Goal: Complete application form

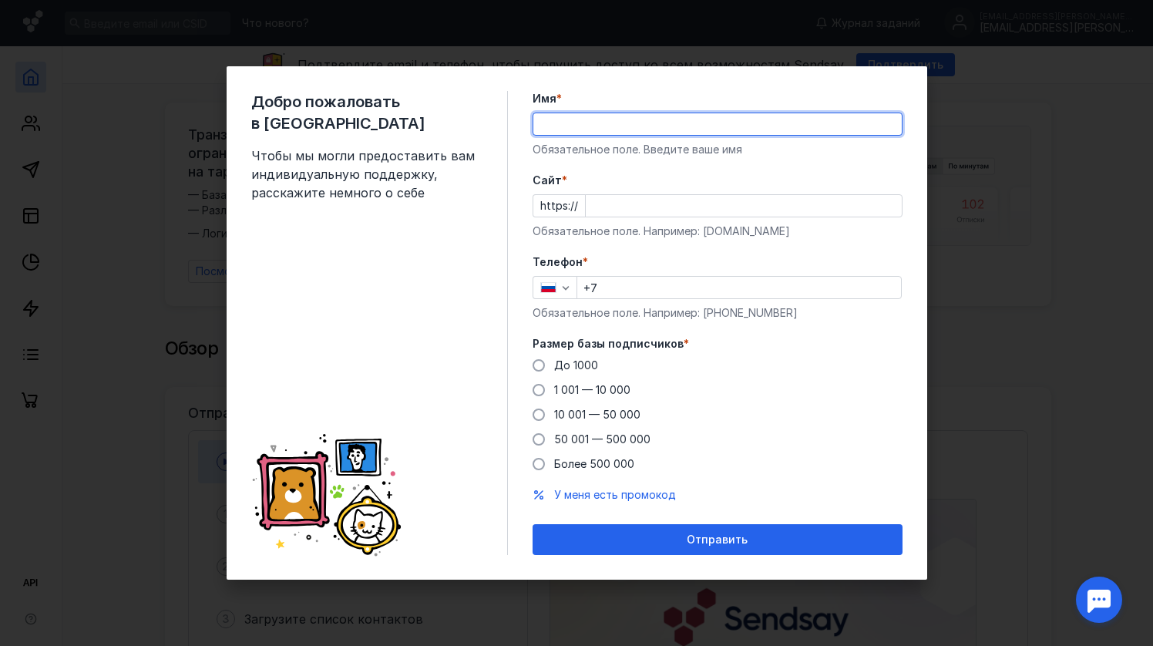
click at [592, 127] on input "Имя *" at bounding box center [717, 124] width 368 height 22
type input "[PERSON_NAME]"
click at [605, 210] on input "Cайт *" at bounding box center [744, 206] width 316 height 22
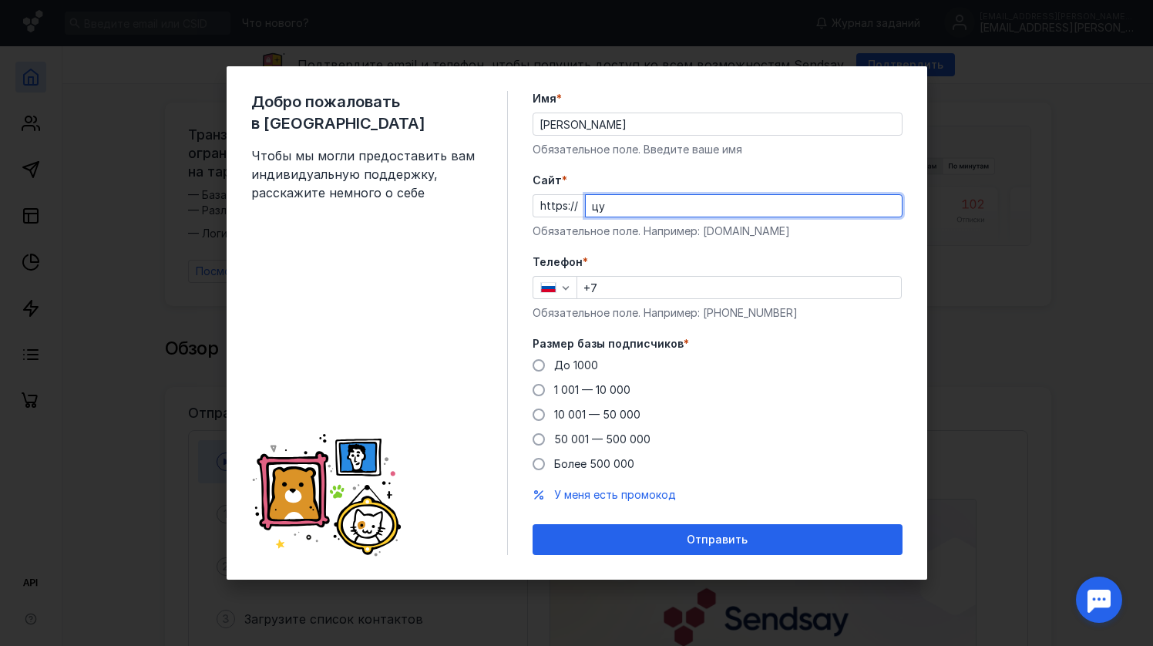
type input "ц"
type input "[DOMAIN_NAME]"
click at [541, 384] on label "1 001 — 10 000" at bounding box center [581, 389] width 98 height 15
click at [0, 0] on input "1 001 — 10 000" at bounding box center [0, 0] width 0 height 0
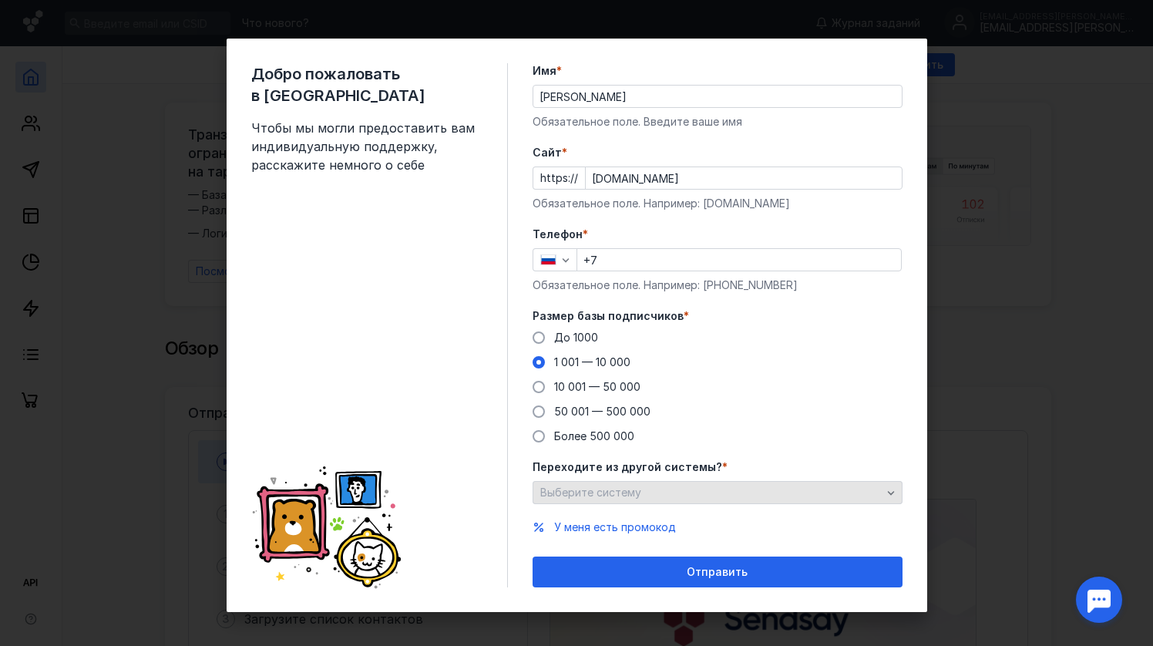
click at [691, 494] on div "Выберите систему" at bounding box center [710, 492] width 349 height 13
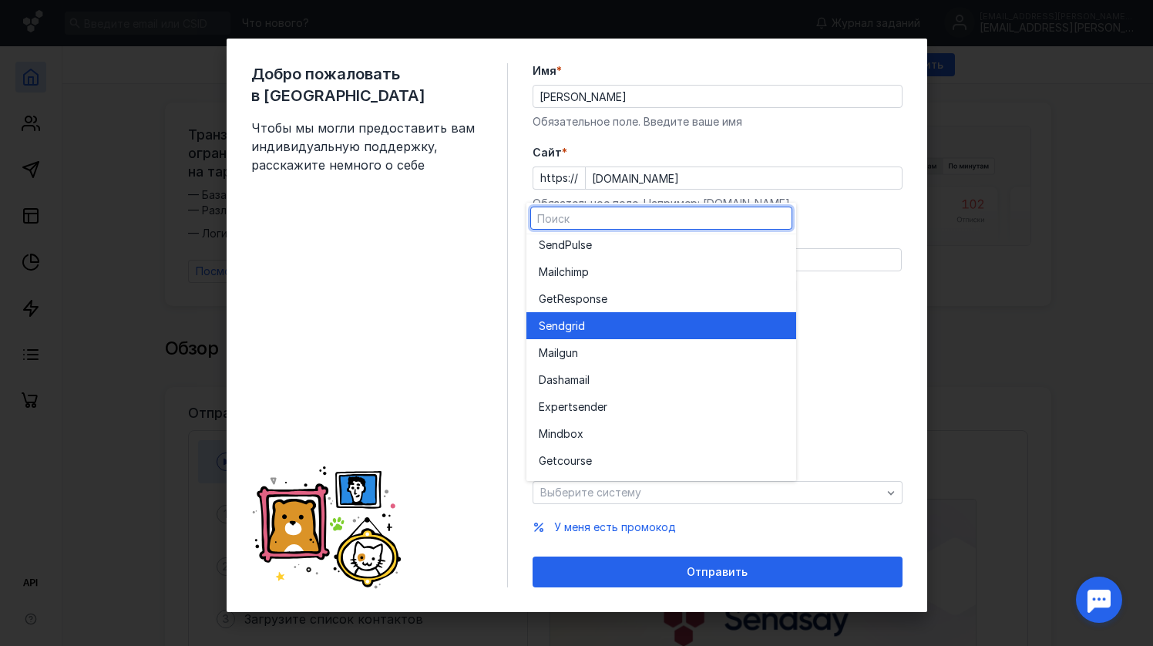
scroll to position [28, 0]
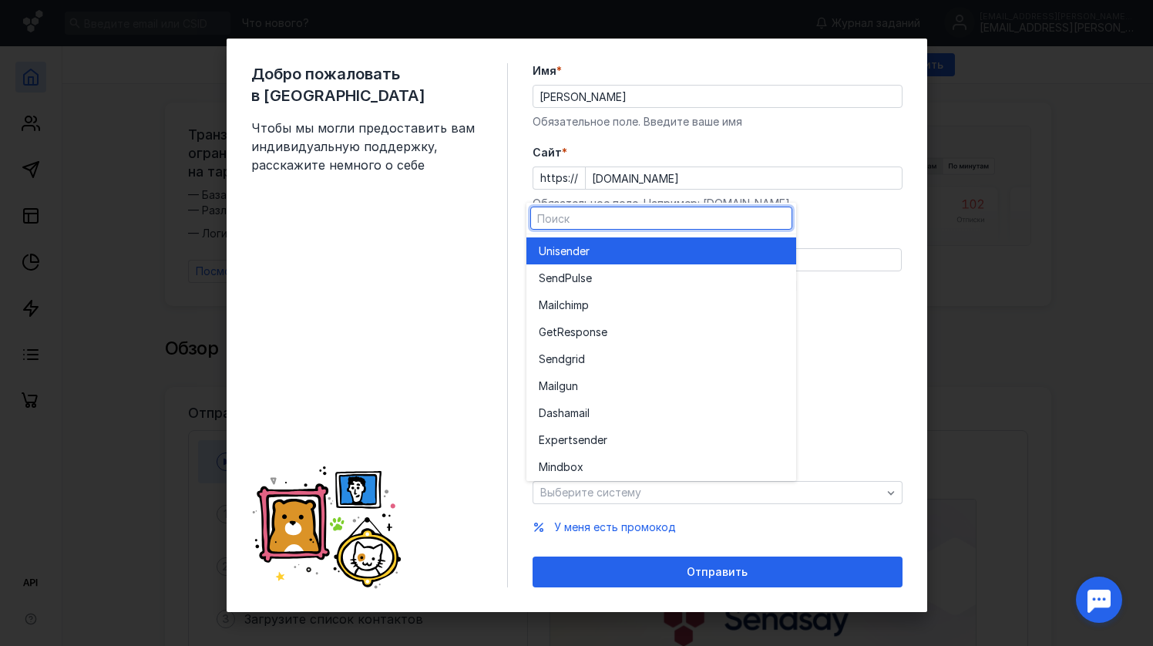
click at [616, 260] on div "Unisende r" at bounding box center [661, 250] width 245 height 27
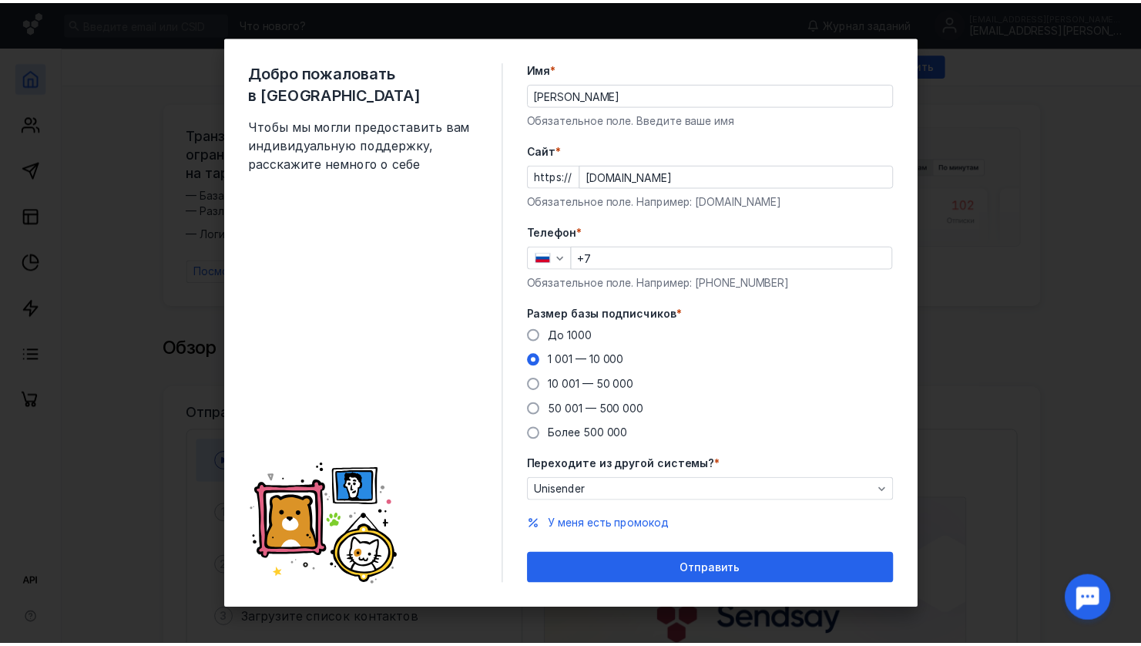
scroll to position [5, 0]
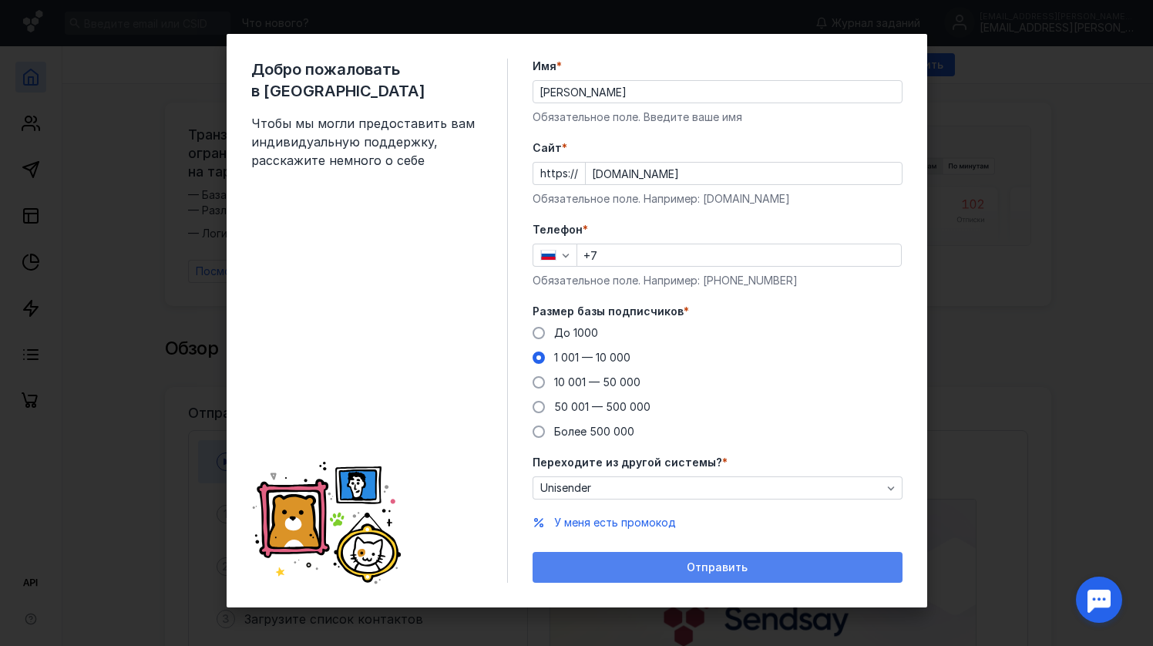
click at [724, 574] on div "Отправить" at bounding box center [717, 567] width 370 height 31
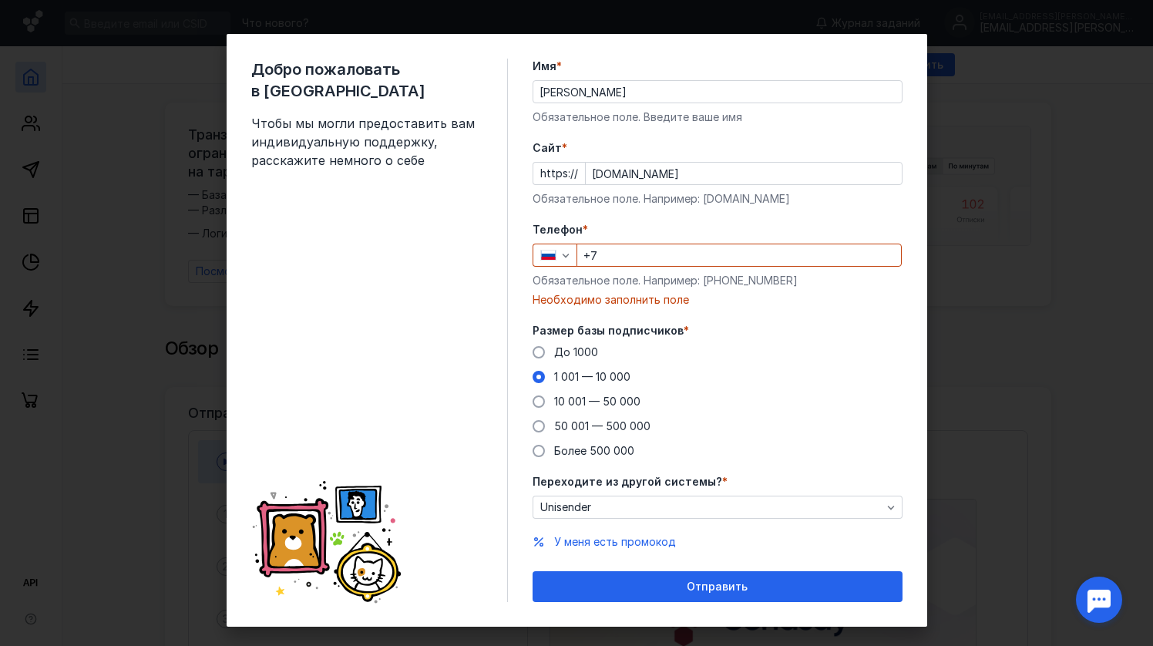
click at [609, 252] on input "+7" at bounding box center [739, 255] width 324 height 22
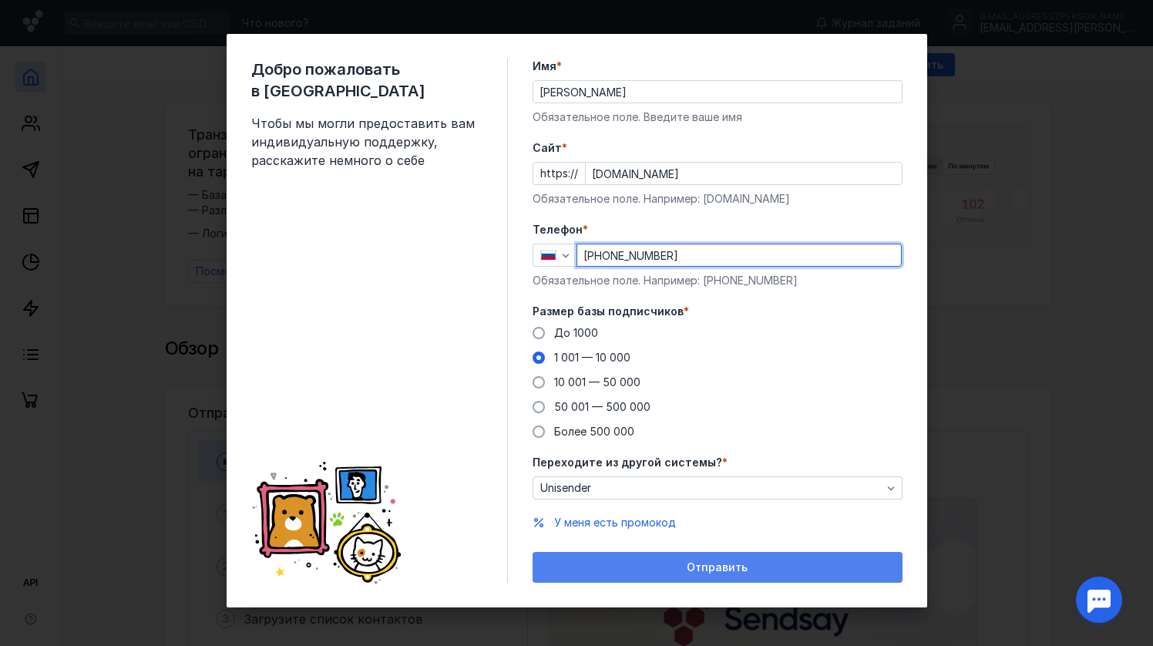
type input "[PHONE_NUMBER]"
click at [734, 567] on span "Отправить" at bounding box center [716, 567] width 61 height 13
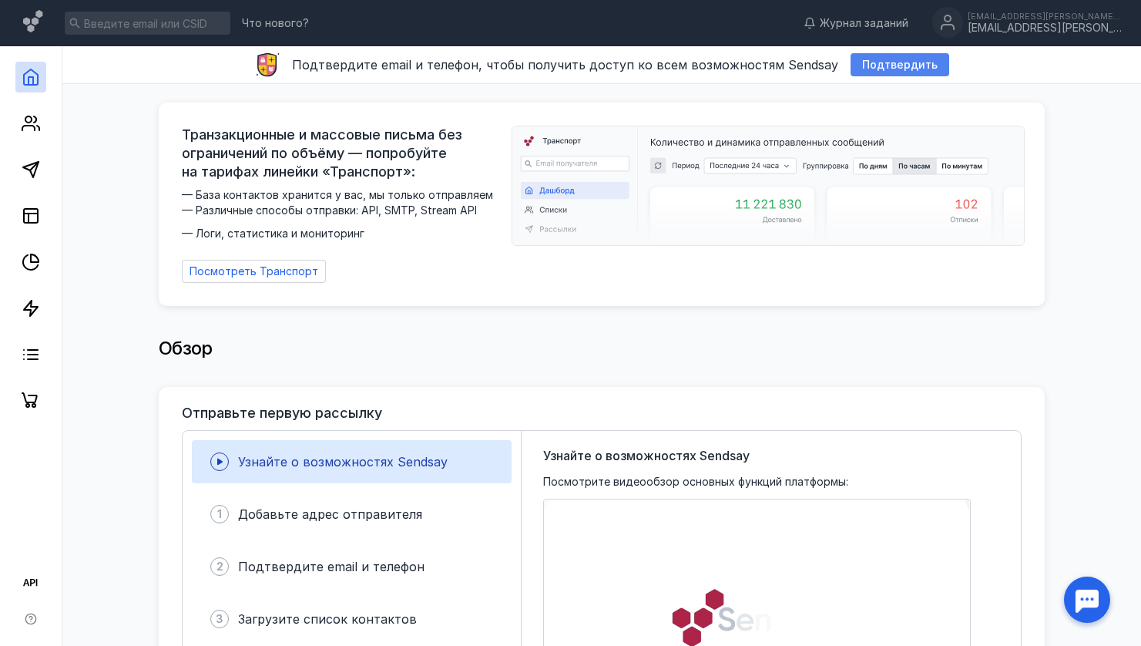
click at [864, 62] on span "Подтвердить" at bounding box center [900, 65] width 76 height 13
